Goal: Browse casually: Explore the website without a specific task or goal

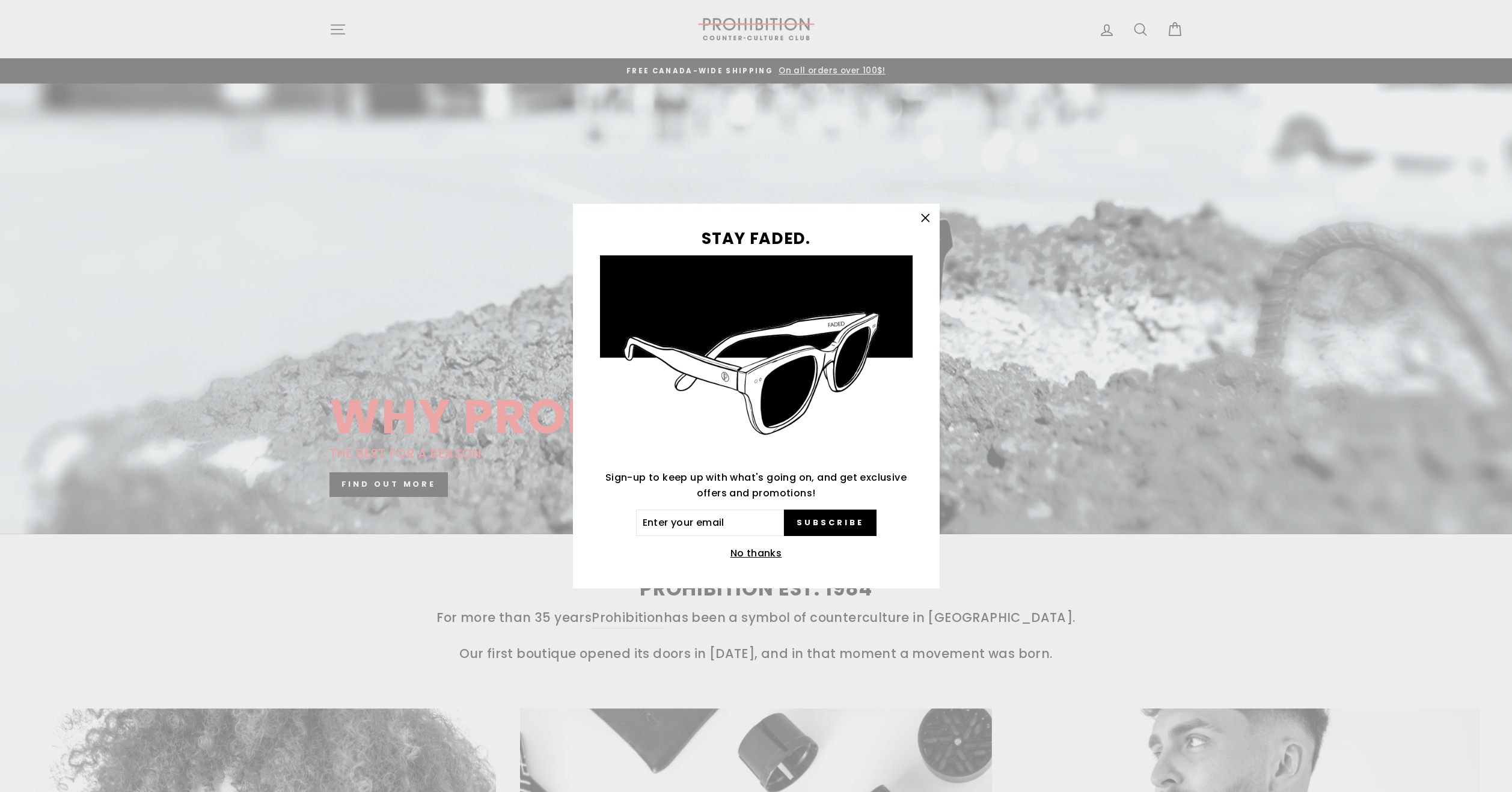
click at [924, 217] on icon "button" at bounding box center [925, 217] width 7 height 7
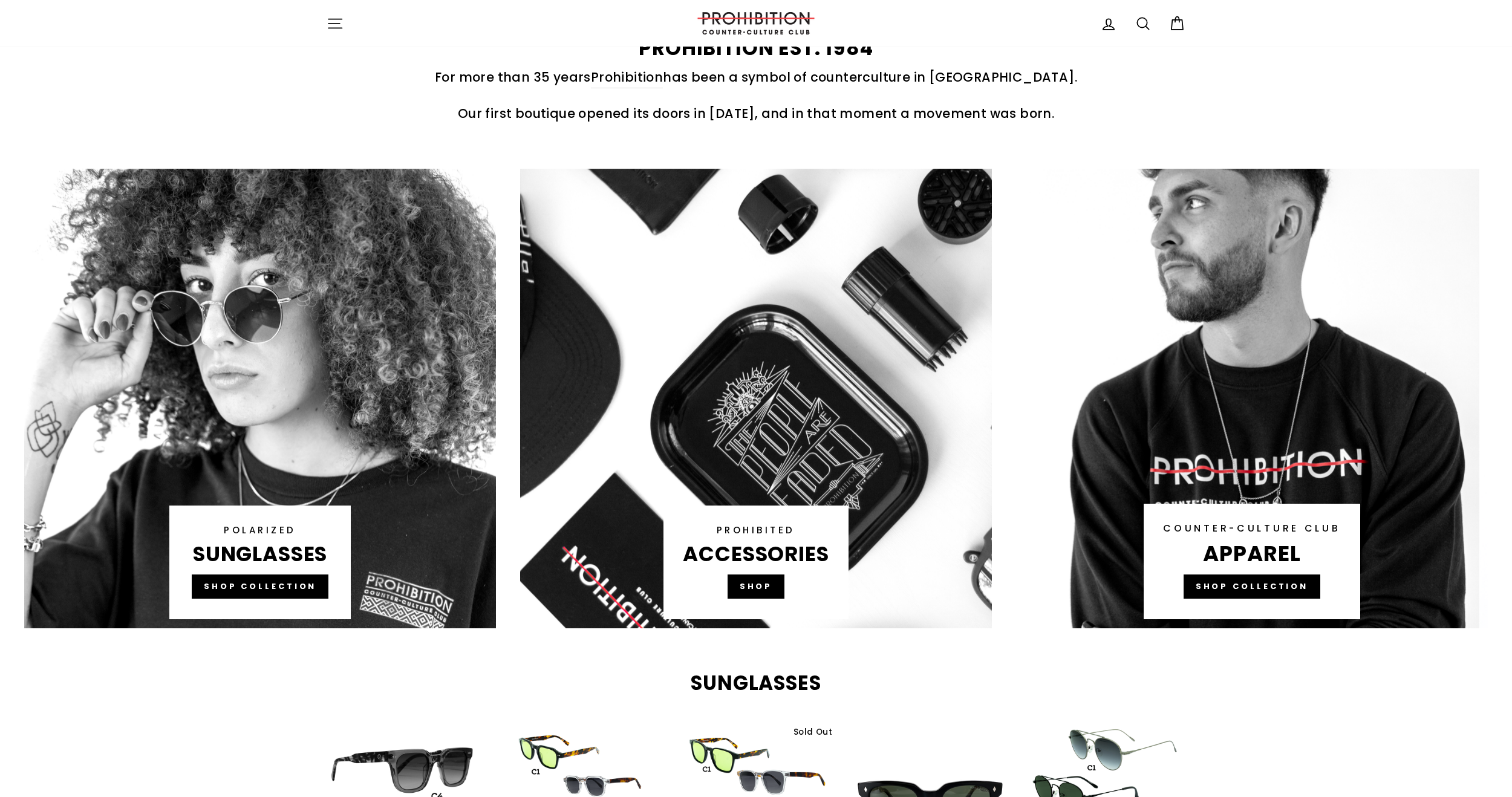
scroll to position [605, 0]
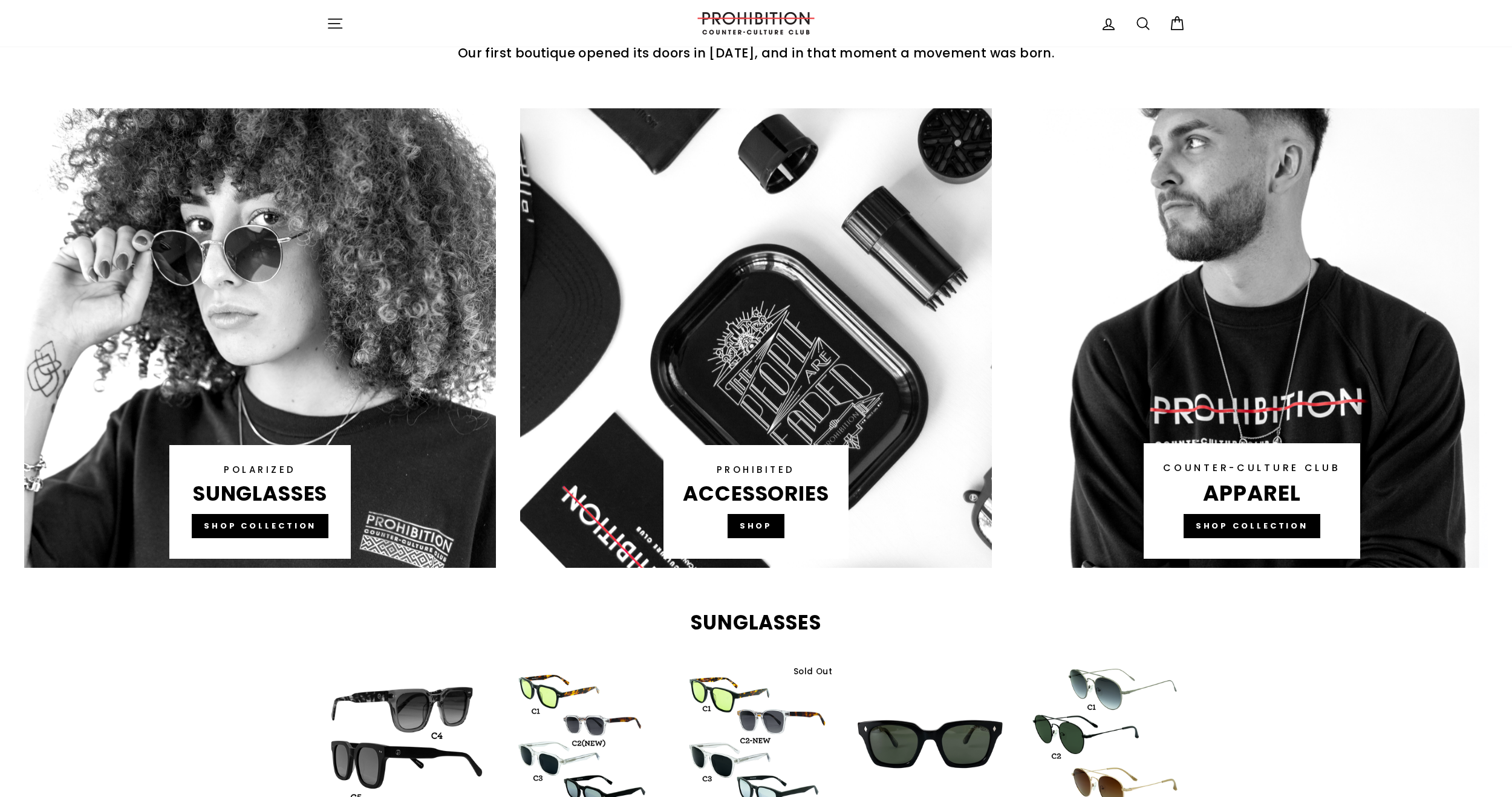
click at [334, 304] on link at bounding box center [260, 338] width 471 height 460
click at [1145, 379] on link at bounding box center [1252, 338] width 471 height 460
click at [731, 238] on link at bounding box center [756, 338] width 471 height 460
click at [245, 355] on link at bounding box center [260, 338] width 471 height 460
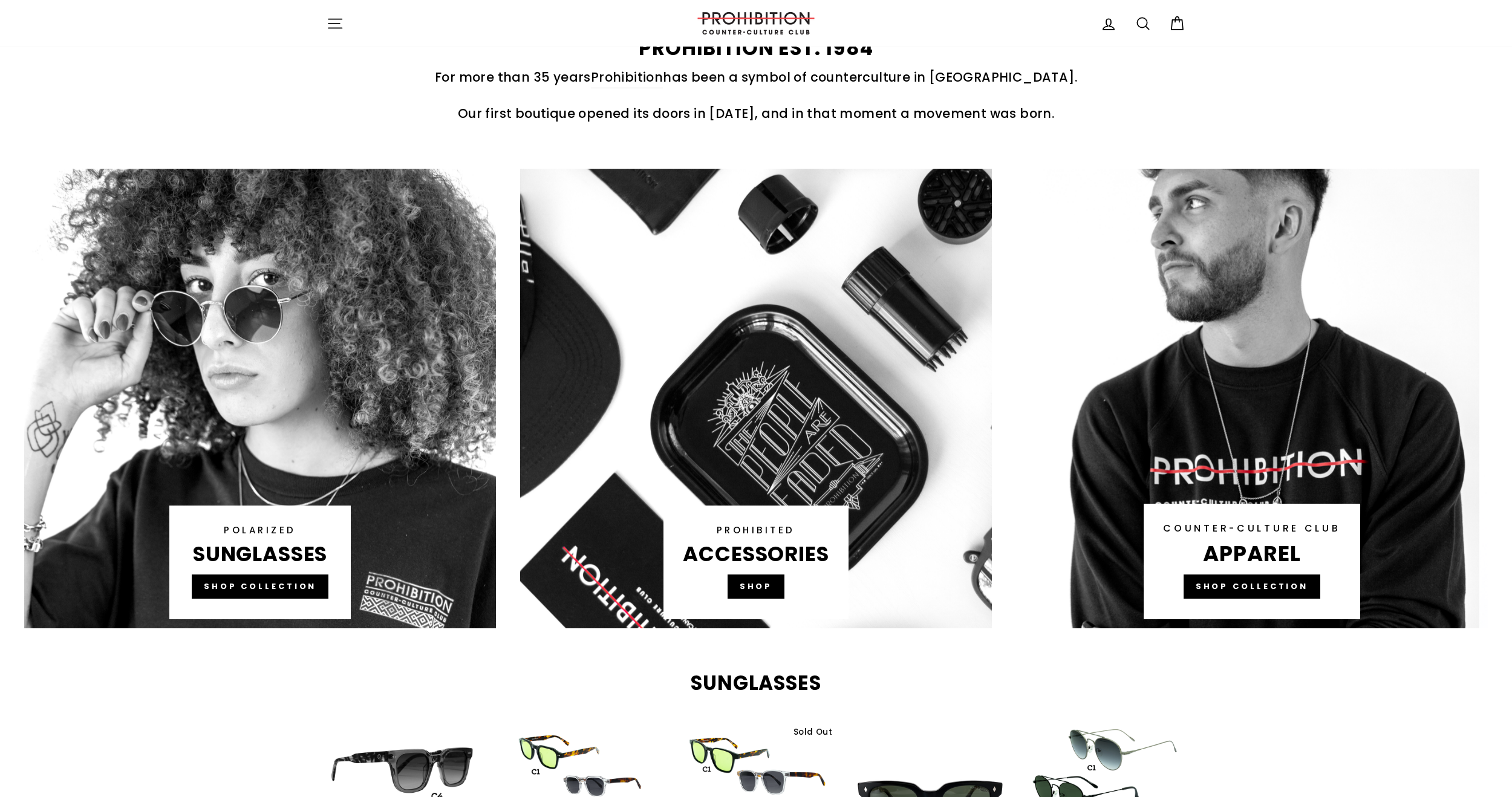
scroll to position [483, 0]
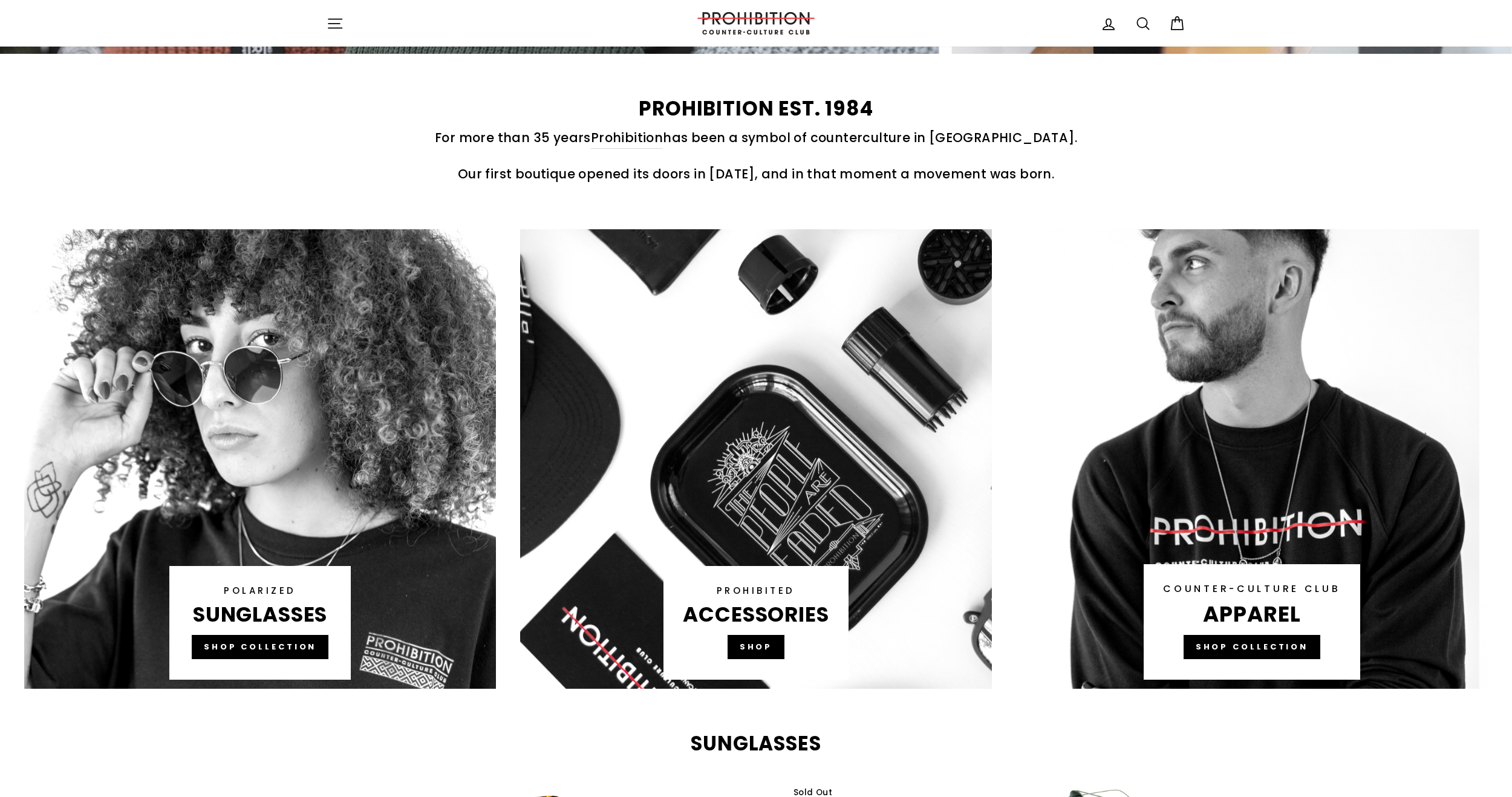
click at [1257, 345] on link at bounding box center [1252, 459] width 471 height 460
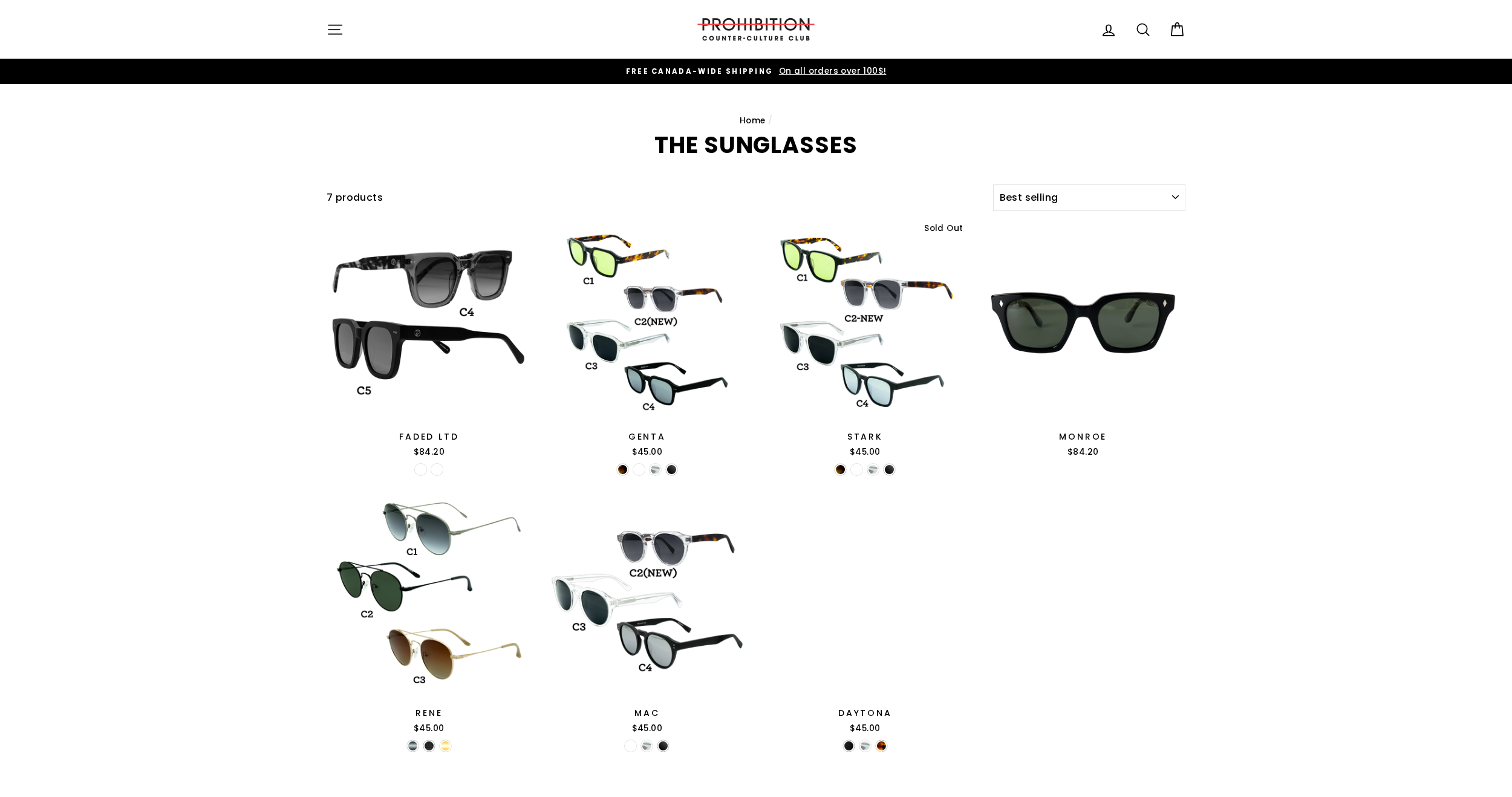
select select "best-selling"
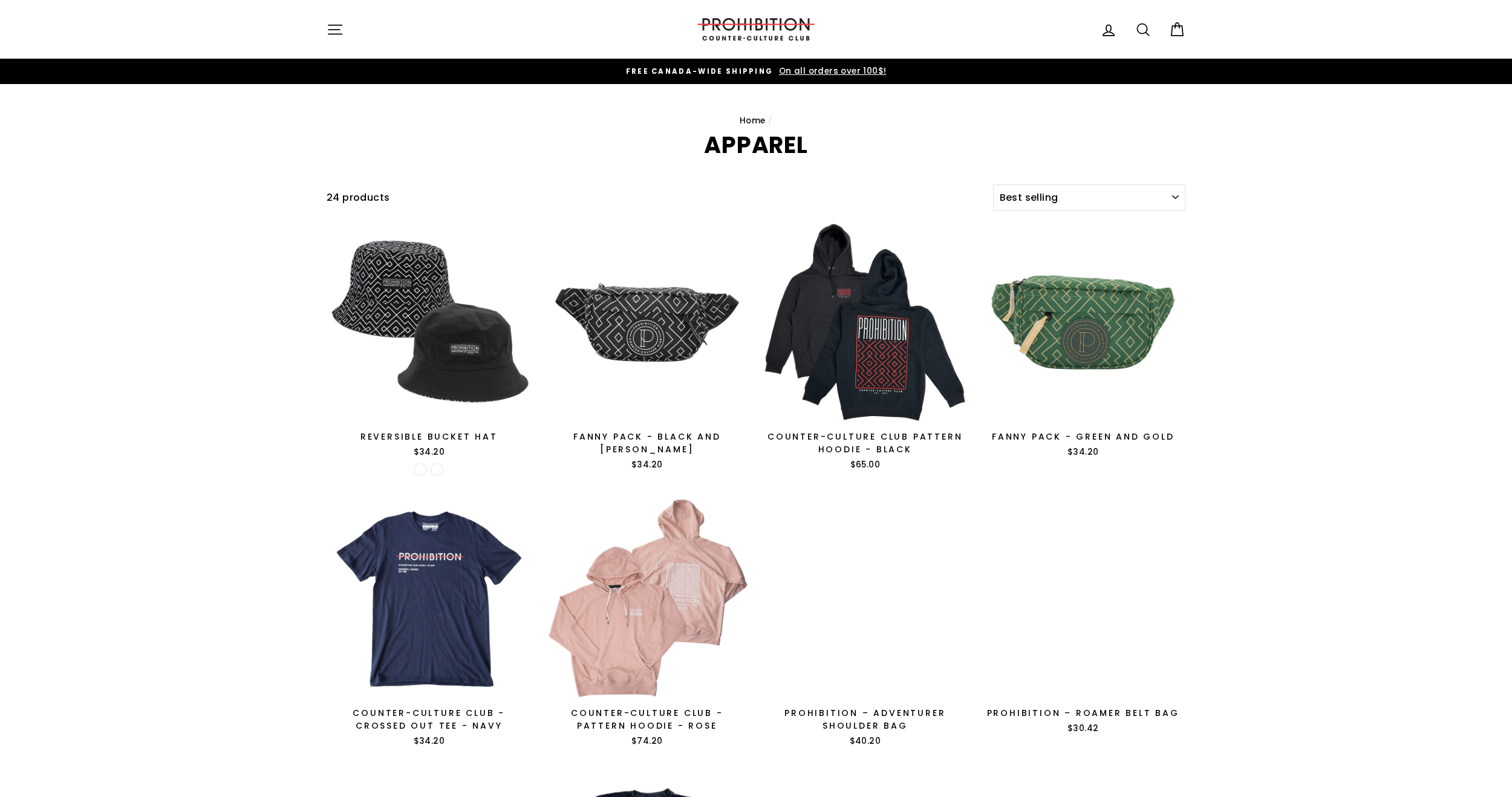
select select "best-selling"
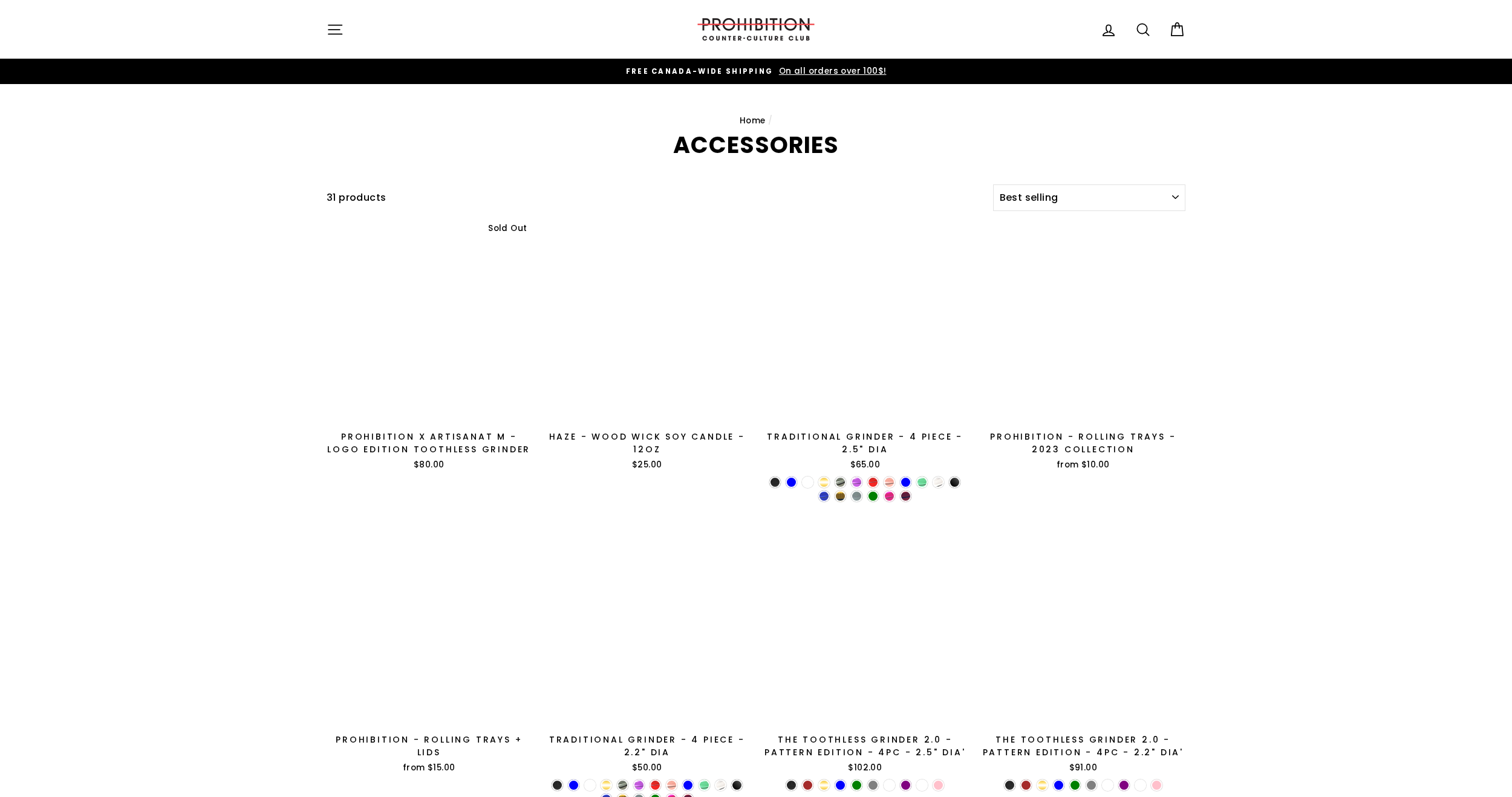
select select "best-selling"
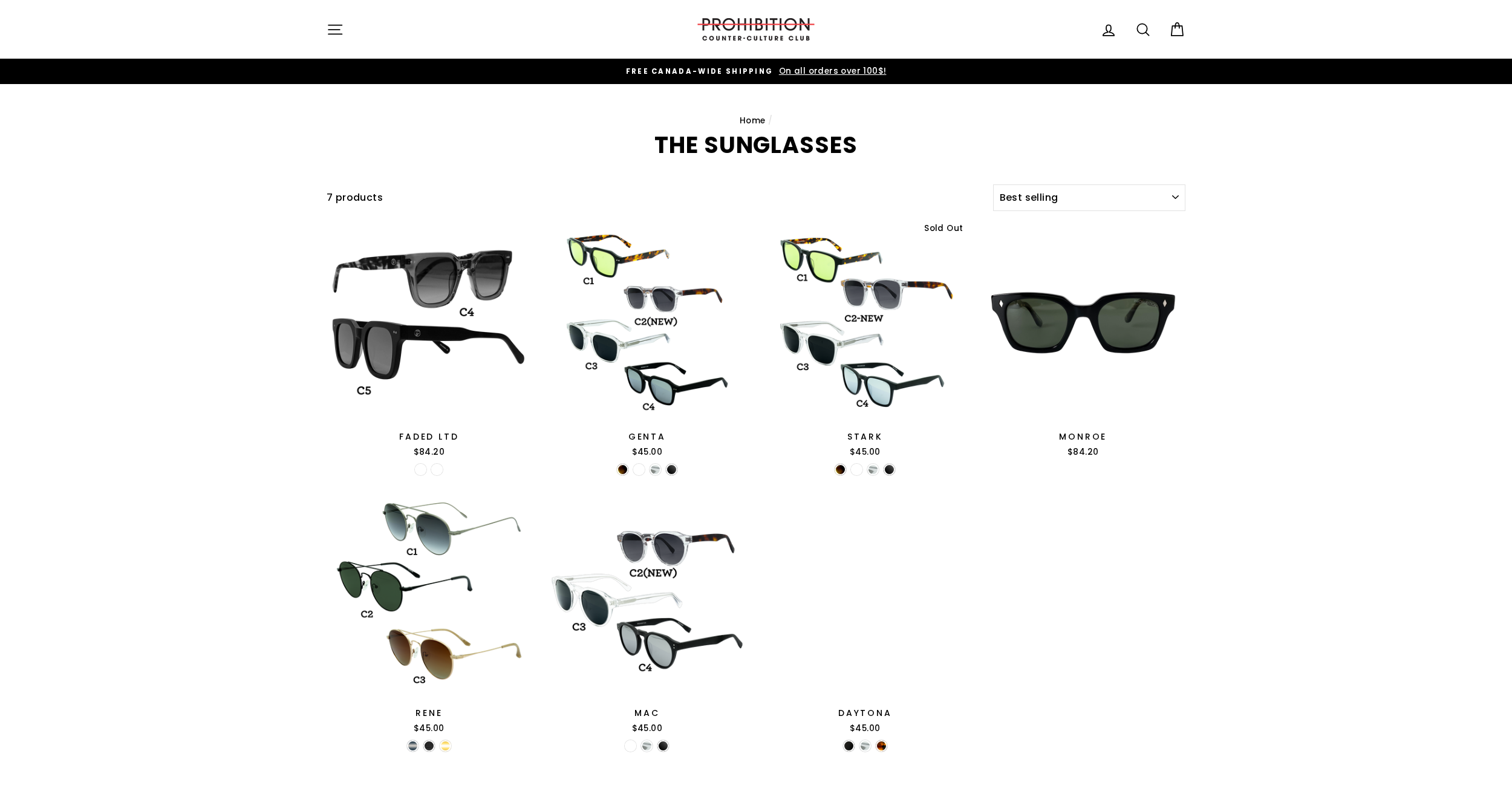
select select "best-selling"
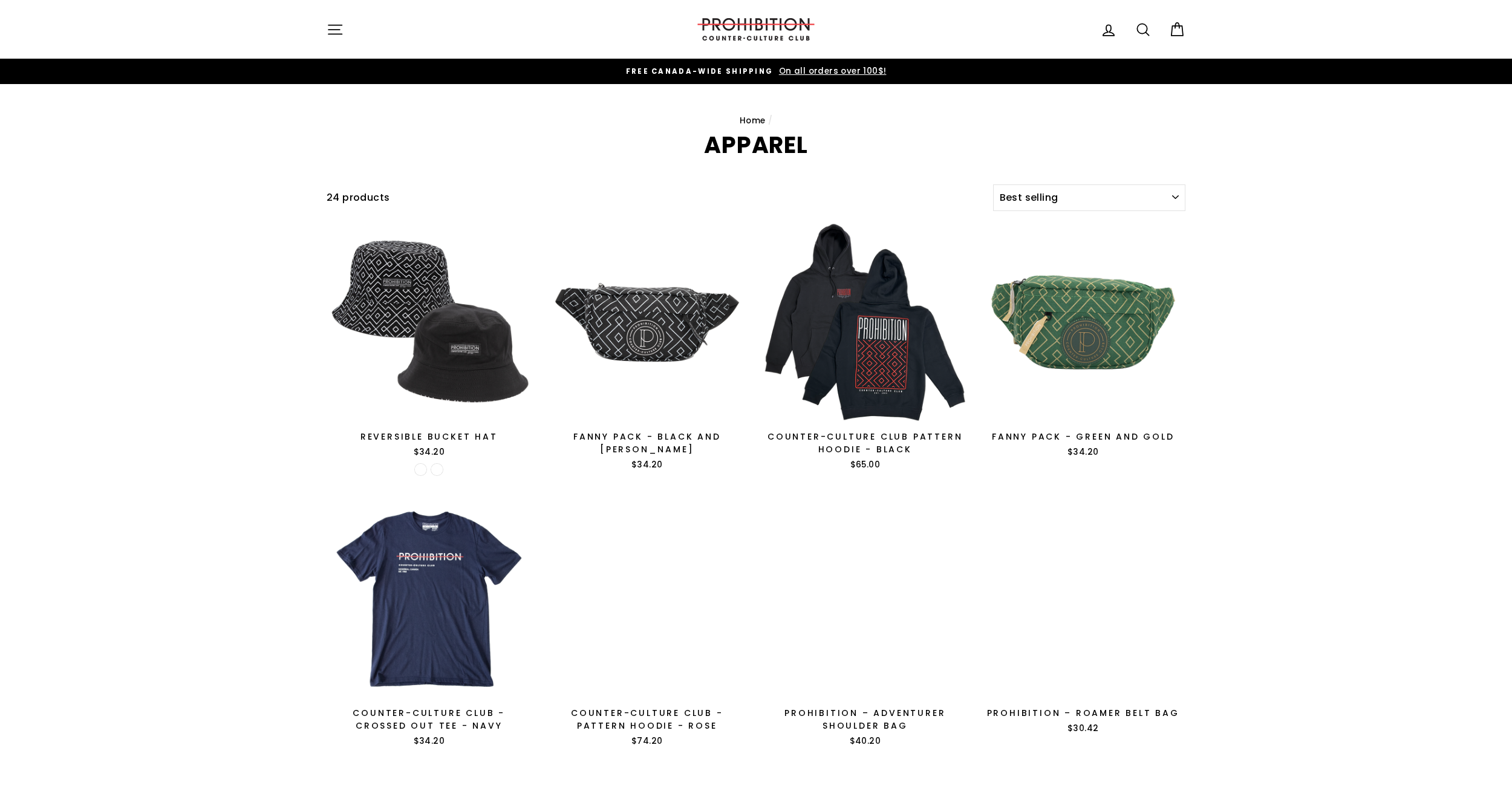
select select "best-selling"
